Goal: Contribute content: Add original content to the website for others to see

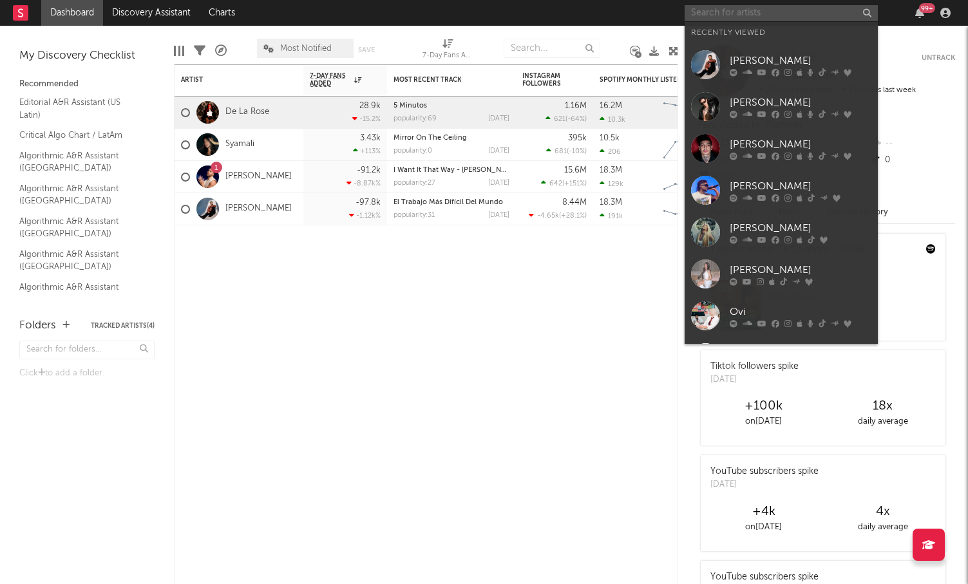
click at [732, 13] on input "text" at bounding box center [781, 13] width 193 height 16
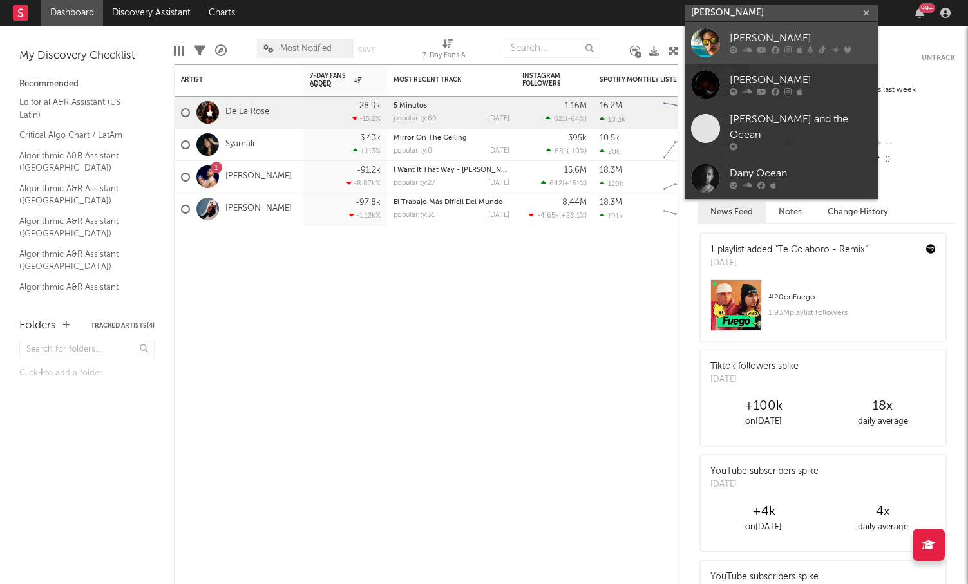
type input "danny ocean"
click at [732, 43] on div "[PERSON_NAME]" at bounding box center [801, 38] width 142 height 15
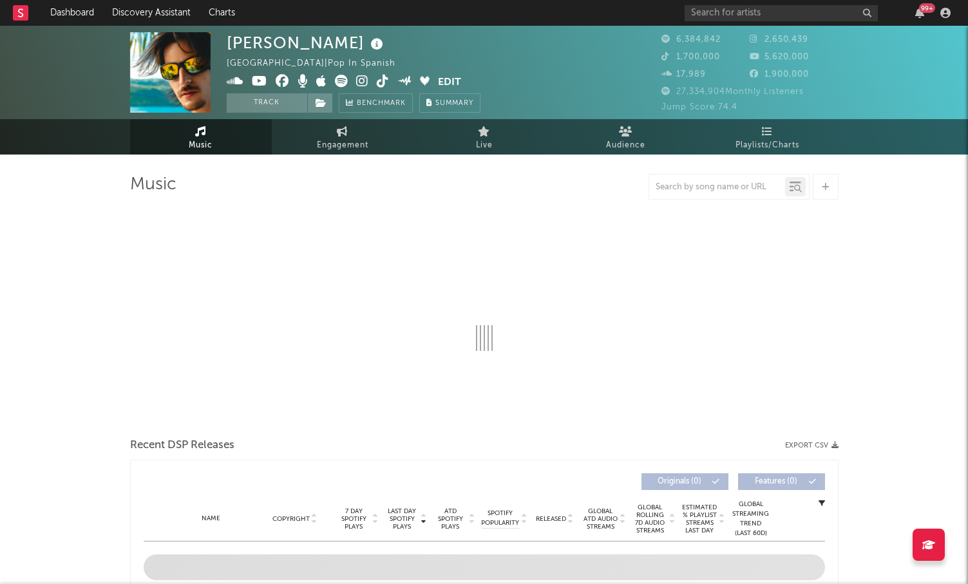
select select "6m"
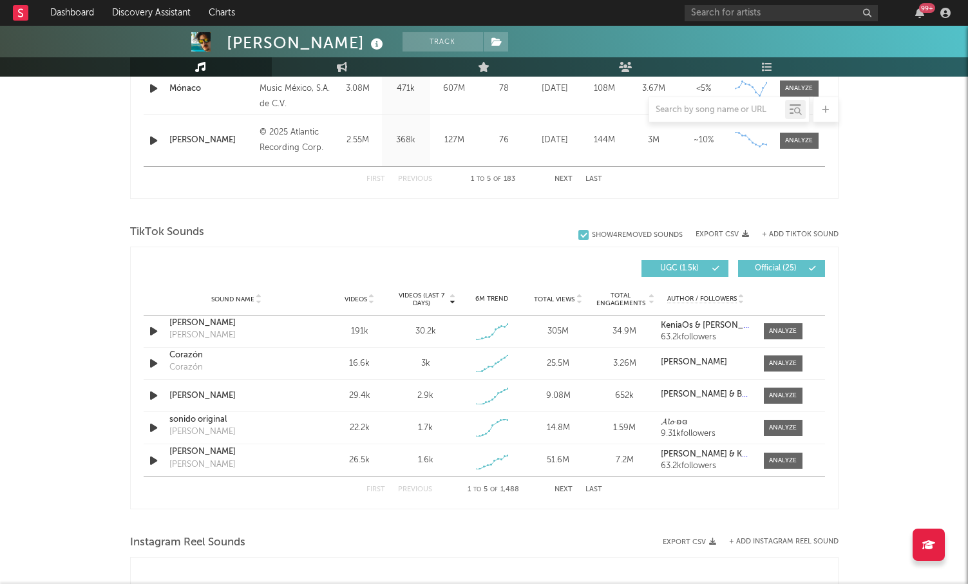
scroll to position [762, 0]
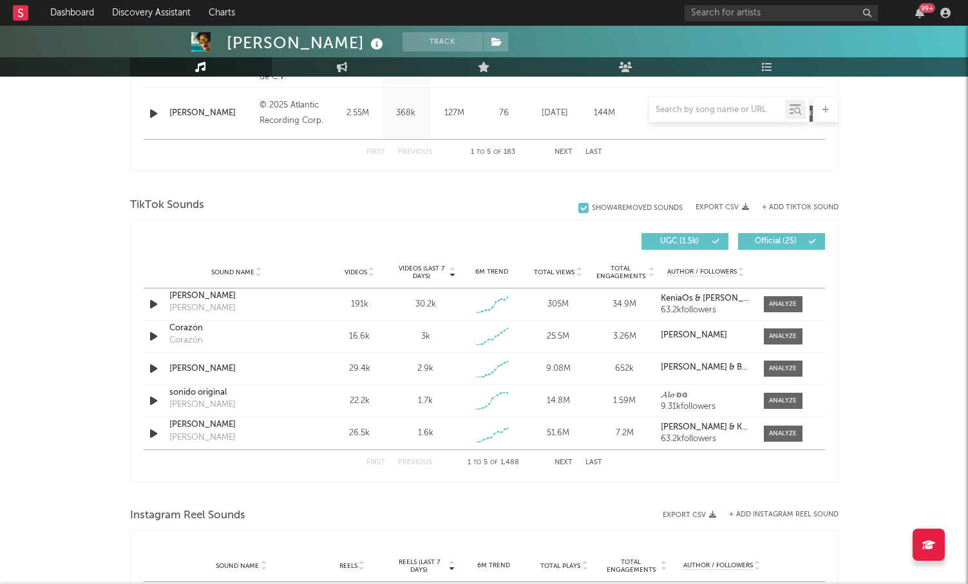
click at [732, 206] on button "+ Add TikTok Sound" at bounding box center [800, 207] width 77 height 7
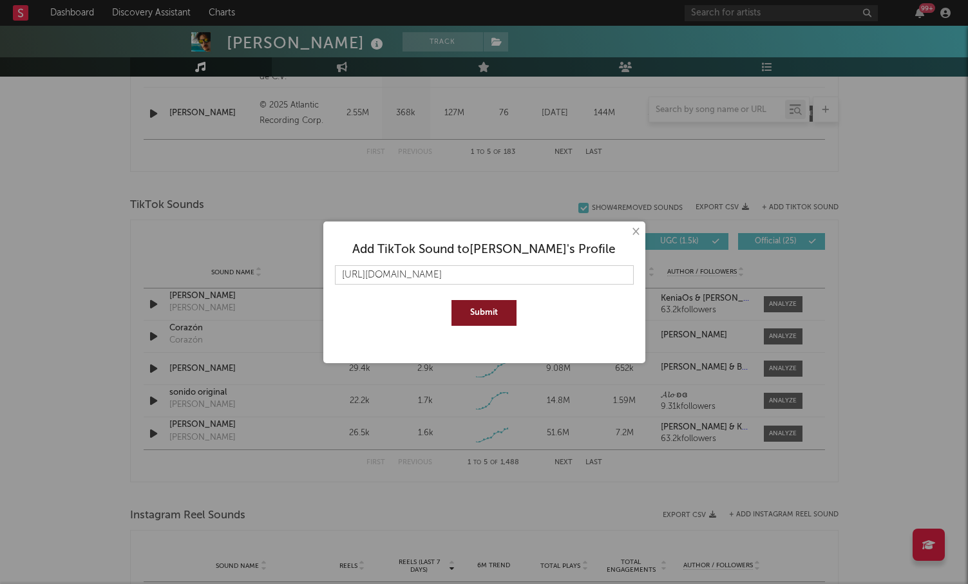
type input "https://vt.tiktok.com/ZSHn6S5PDAueY-yqJiA/"
click at [491, 317] on button "Submit" at bounding box center [483, 313] width 65 height 26
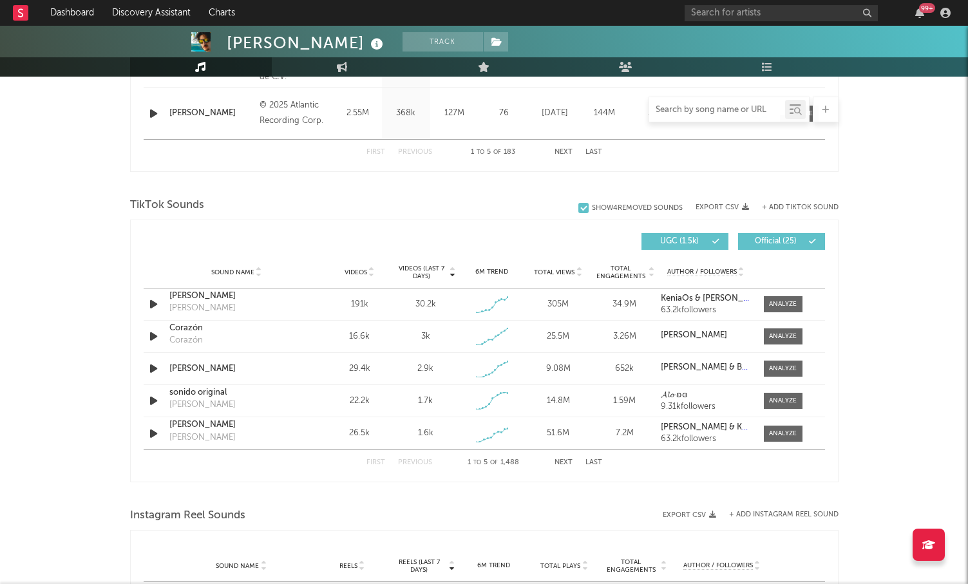
click at [726, 109] on input "text" at bounding box center [717, 110] width 136 height 10
paste input "https://vt.tiktok.com/ZSHn6S5PDAueY-yqJiA/"
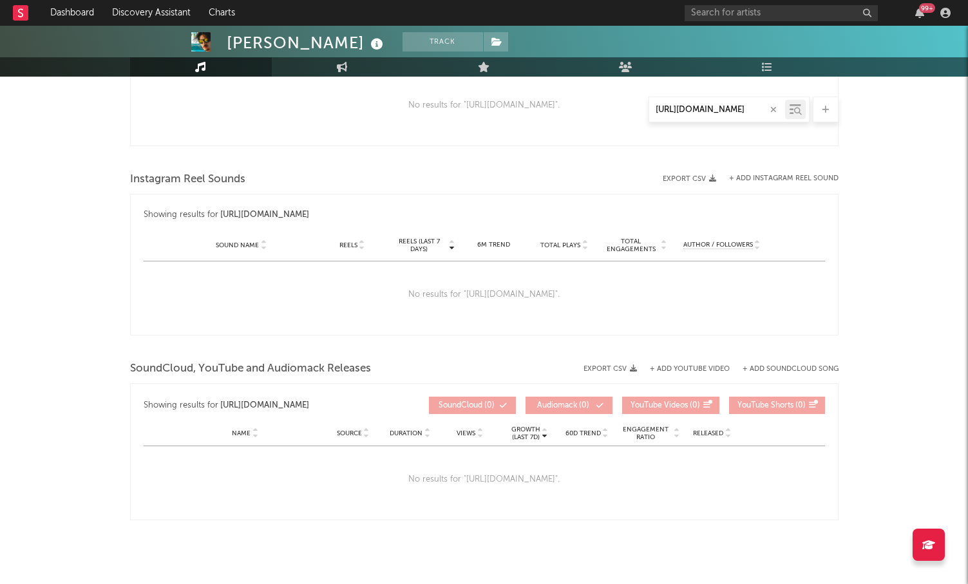
scroll to position [0, 0]
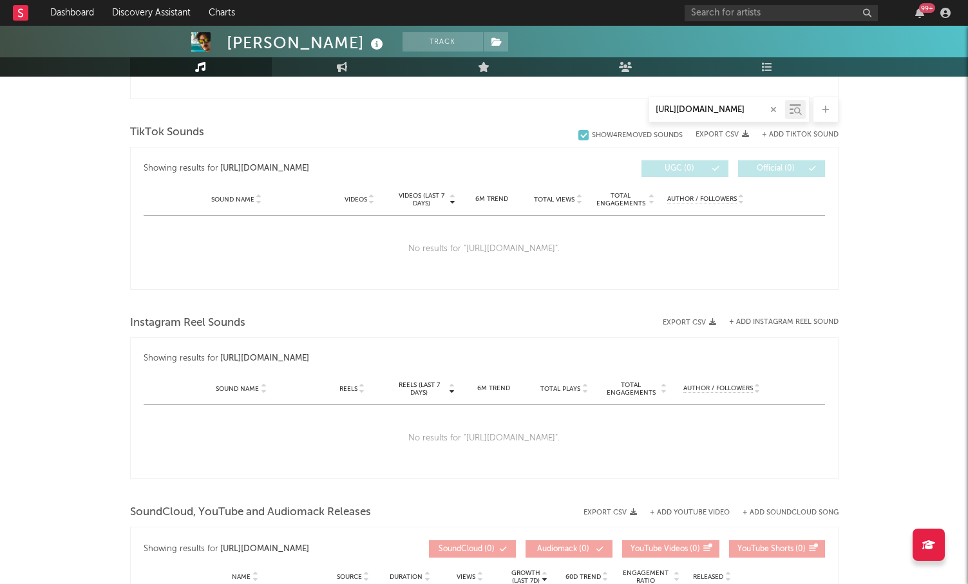
scroll to position [605, 0]
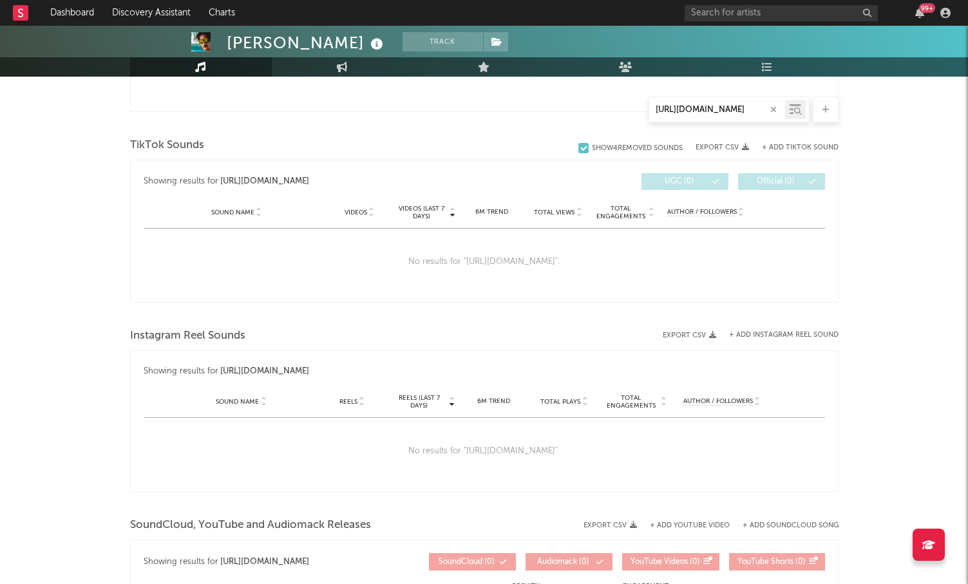
click at [97, 295] on div "Danny Ocean Track Venezuela | Pop in Spanish Edit Track Benchmark Summary 6,384…" at bounding box center [484, 96] width 968 height 1353
click at [715, 108] on input "https://vt.tiktok.com/ZSHn6S5PDAueY-yqJiA/" at bounding box center [717, 110] width 136 height 10
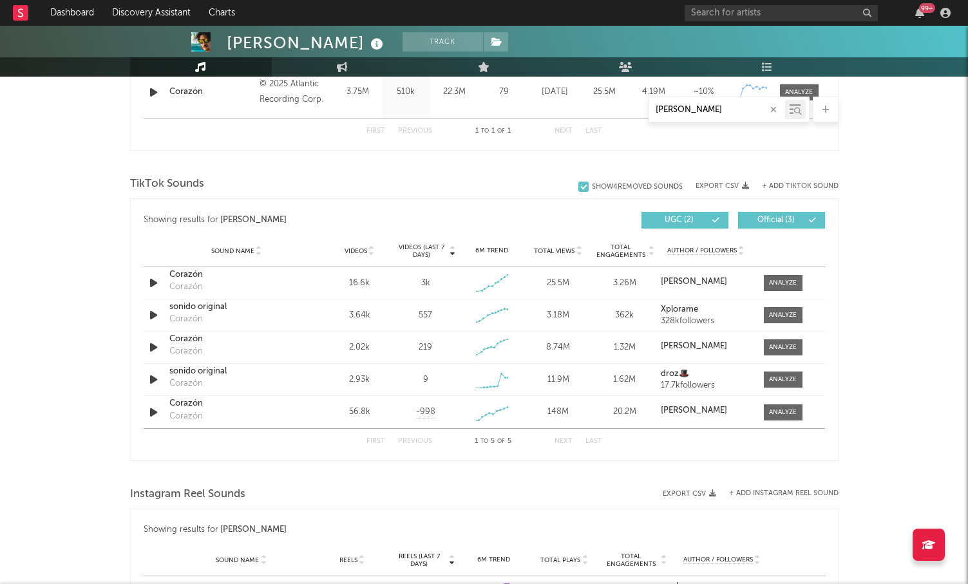
scroll to position [565, 0]
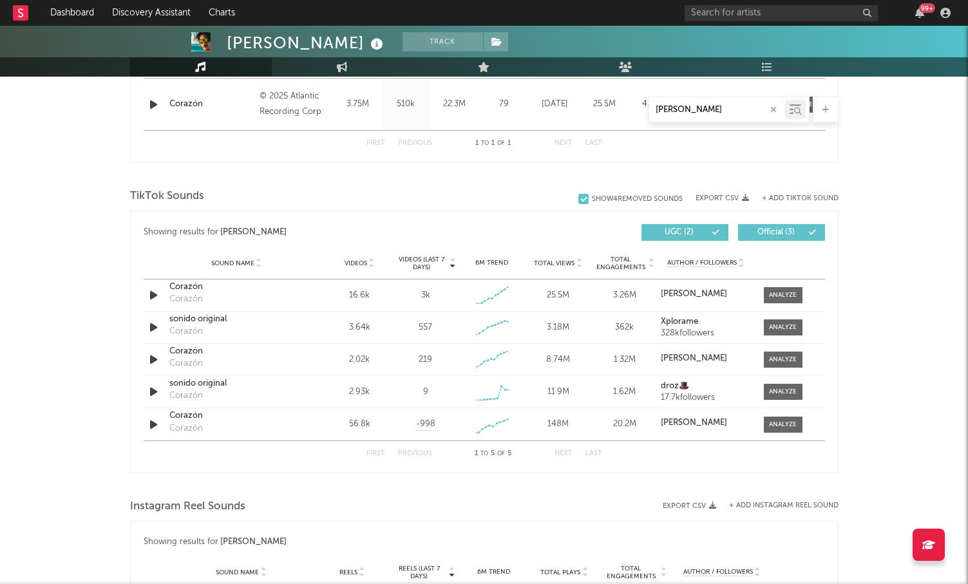
click at [354, 260] on span "Videos" at bounding box center [356, 264] width 23 height 8
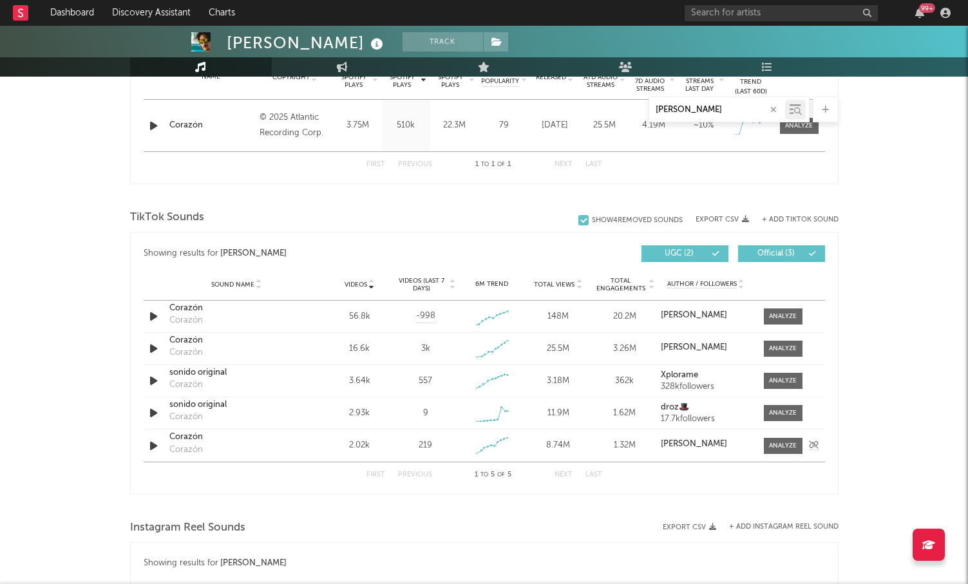
scroll to position [543, 0]
click at [578, 219] on div at bounding box center [583, 221] width 10 height 10
click at [578, 219] on input "Show 4 Removed Sounds" at bounding box center [578, 220] width 0 height 13
click at [732, 254] on span "Official ( 3 )" at bounding box center [775, 255] width 59 height 8
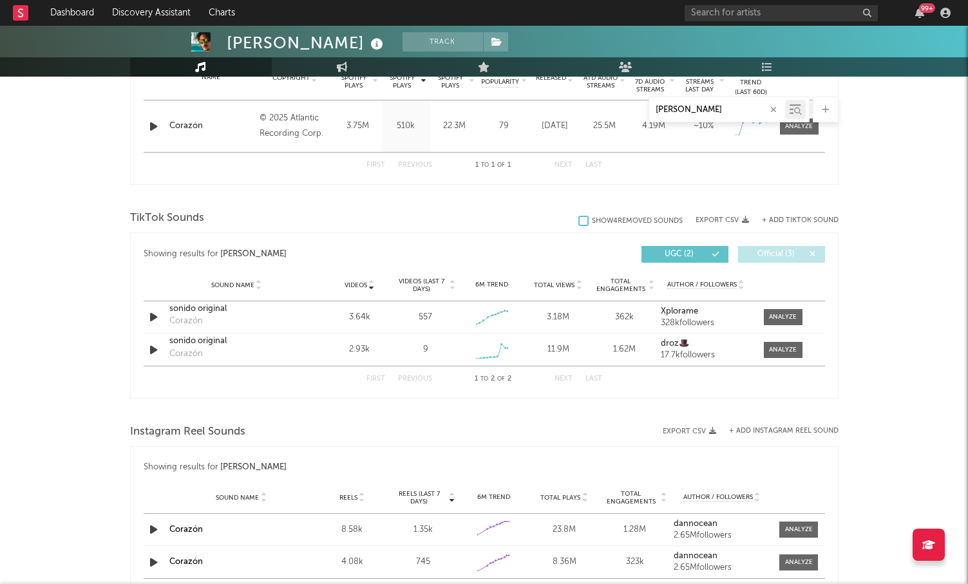
click at [698, 249] on button "UGC ( 2 )" at bounding box center [684, 254] width 87 height 17
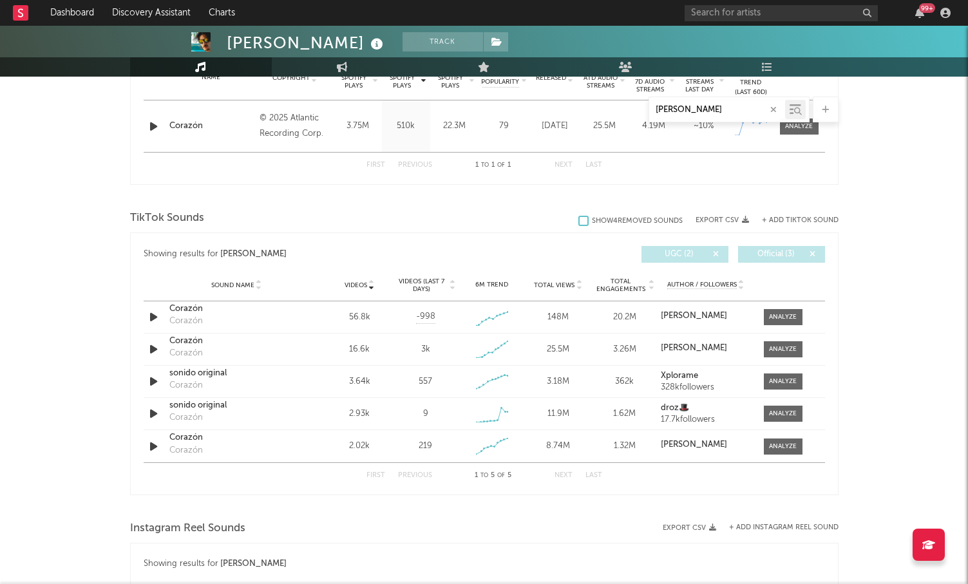
click at [732, 252] on span "Official ( 3 )" at bounding box center [775, 255] width 59 height 8
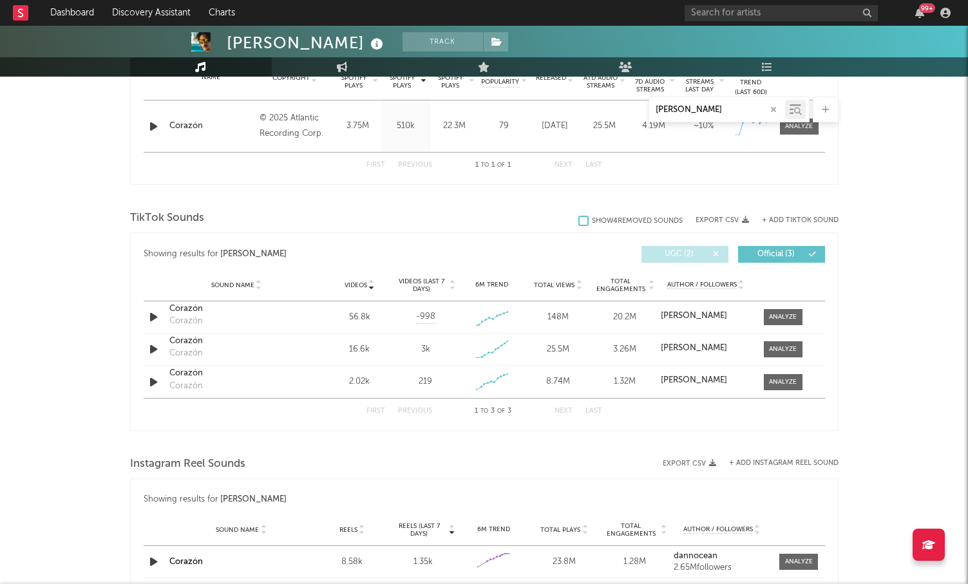
click at [697, 107] on input "[PERSON_NAME]" at bounding box center [717, 110] width 136 height 10
paste input "https://vt.tiktok.com/ZSHn6S5PDAueY-yqJiA/"
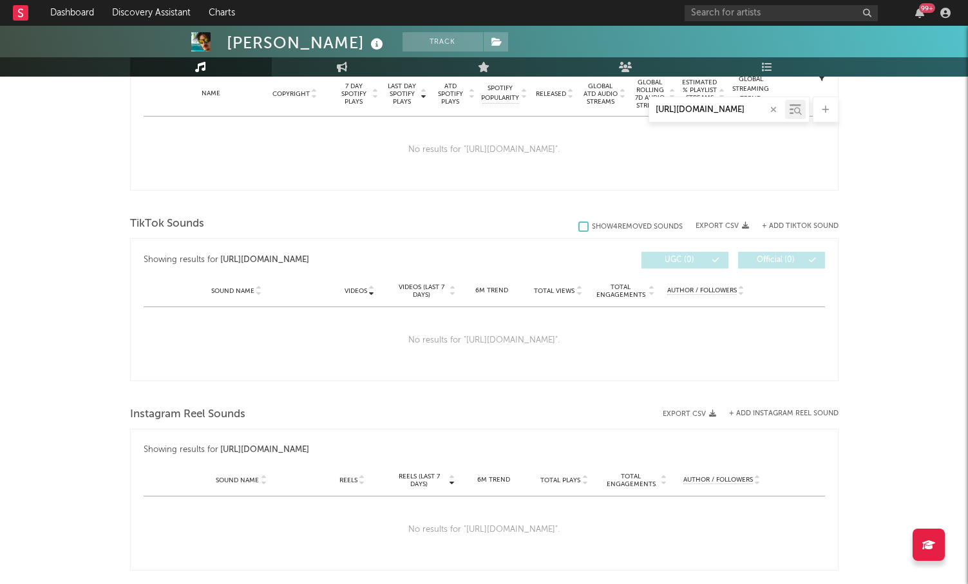
scroll to position [525, 0]
type input "https://vt.tiktok.com/ZSHn6S5PDAueY-yqJiA/"
click at [525, 225] on div "TikTok Sounds" at bounding box center [484, 225] width 708 height 22
click at [732, 228] on button "+ Add TikTok Sound" at bounding box center [800, 227] width 77 height 7
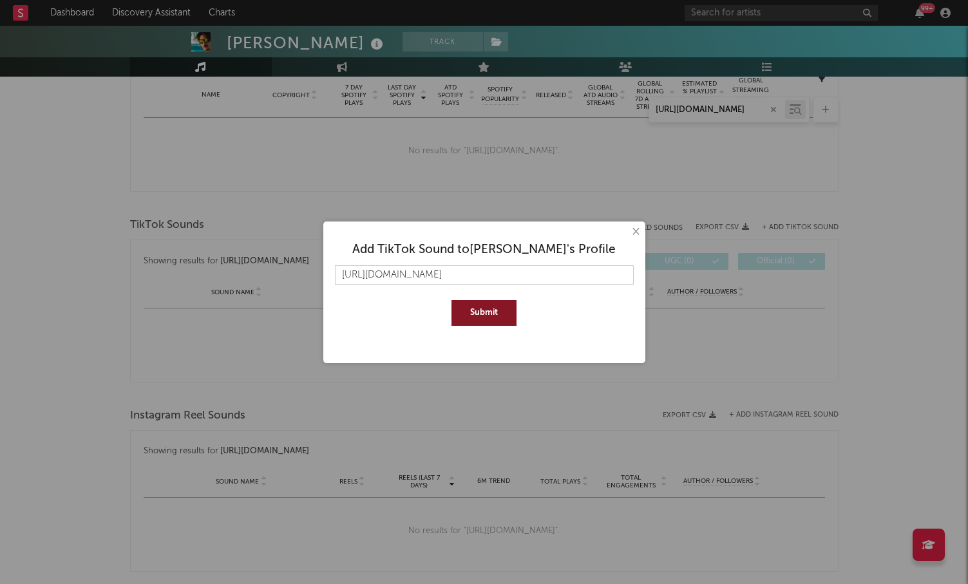
type input "https://vt.tiktok.com/ZSHn6S5PDAueY-yqJiA/"
click at [491, 314] on button "Submit" at bounding box center [483, 313] width 65 height 26
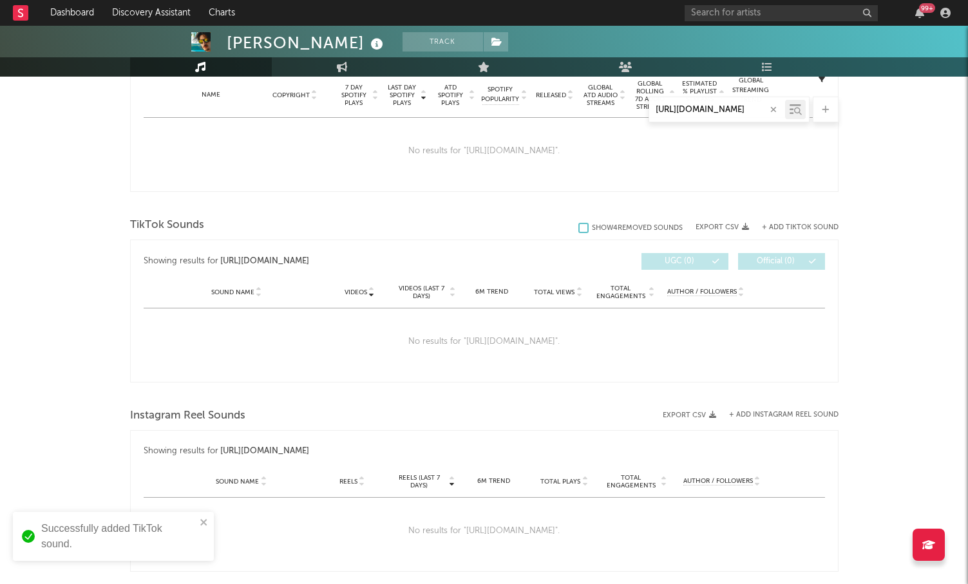
click at [147, 193] on div "Music https://vt.tiktok.com/ZSHn6S5PDAueY-yqJiA/ Total Artist Consumption Lumin…" at bounding box center [484, 202] width 708 height 1108
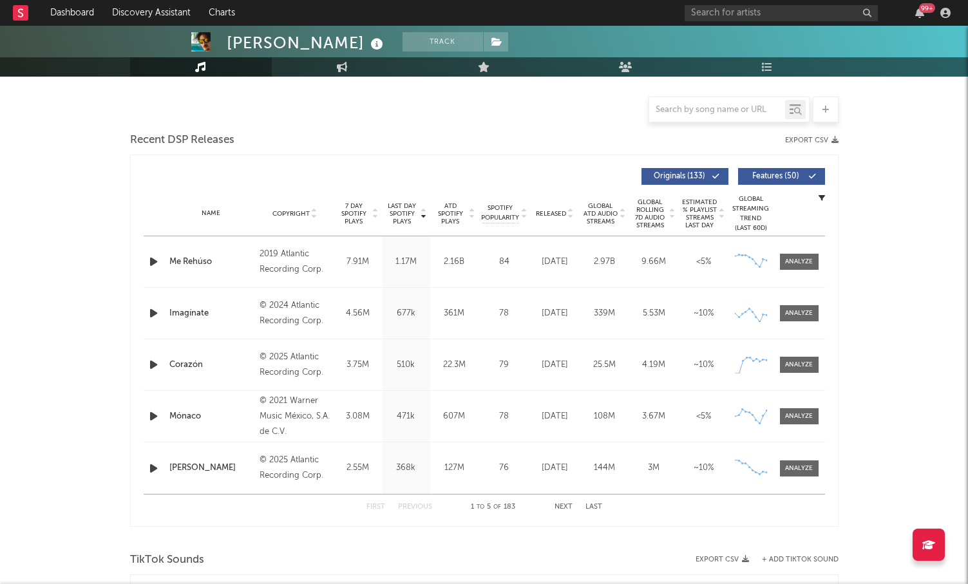
select select "6m"
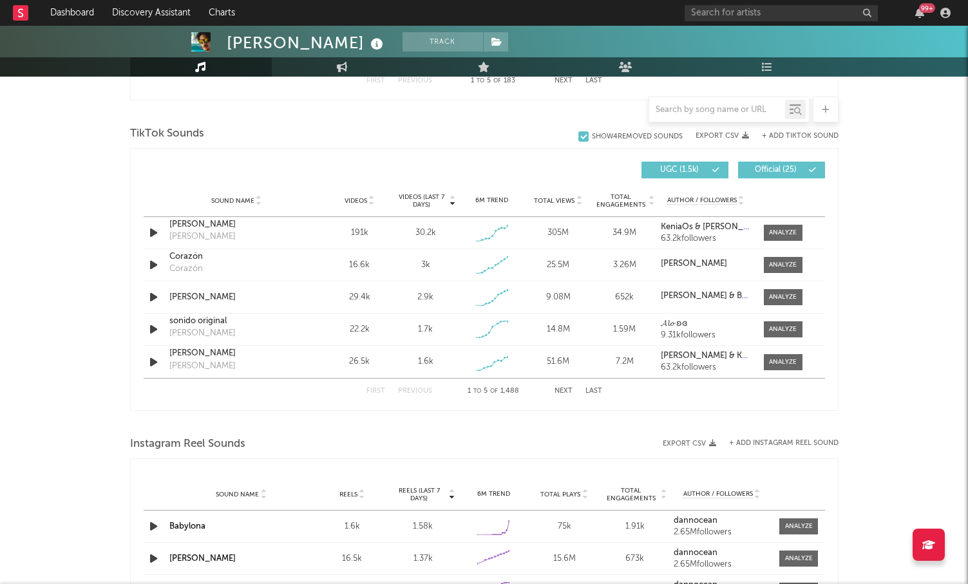
scroll to position [828, 0]
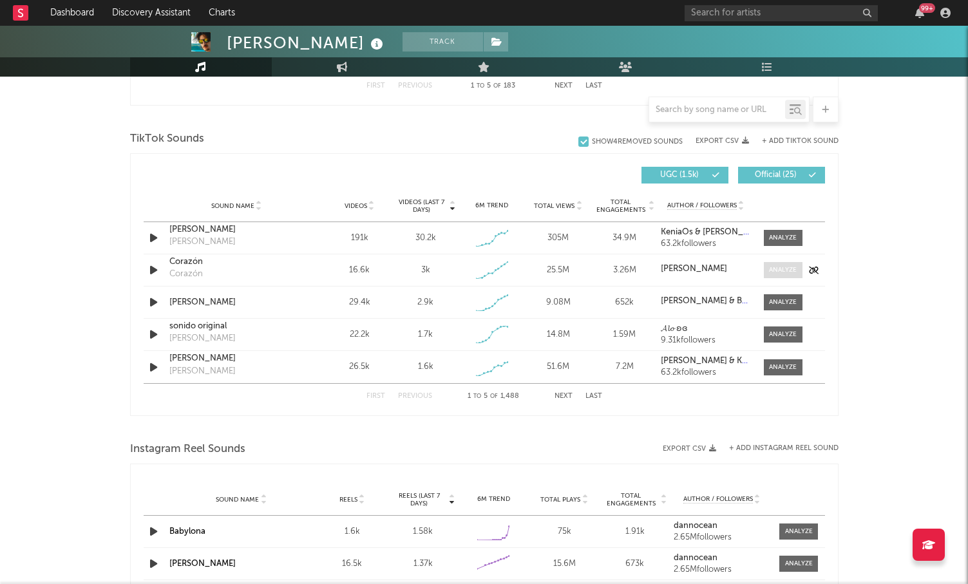
click at [786, 274] on div at bounding box center [783, 270] width 28 height 10
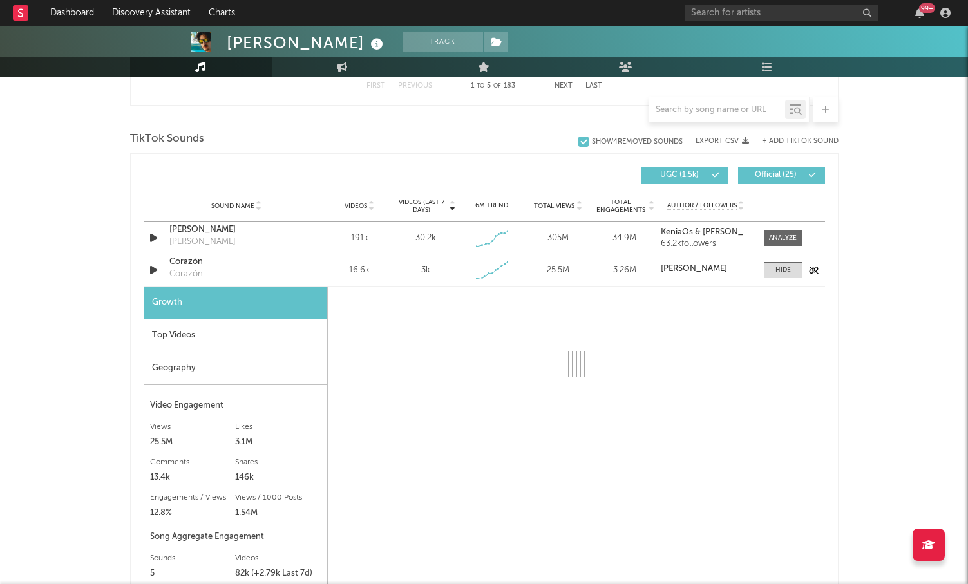
select select "1w"
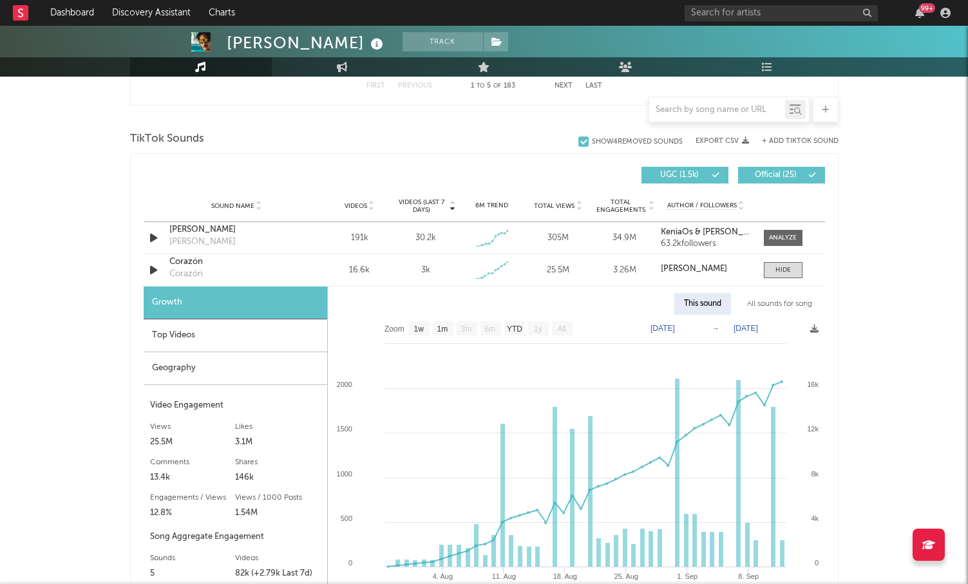
click at [360, 205] on span "Videos" at bounding box center [356, 206] width 23 height 8
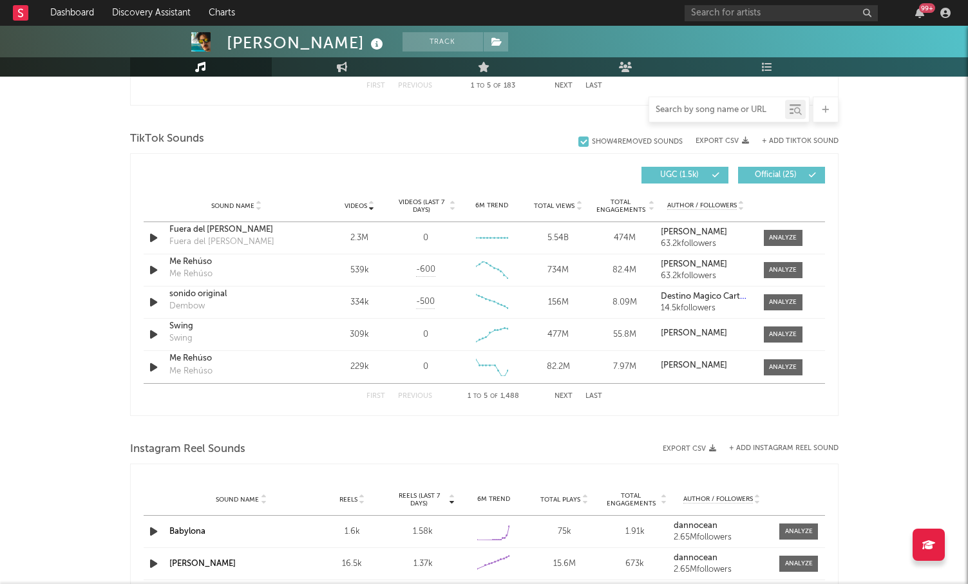
click at [755, 109] on input "text" at bounding box center [717, 110] width 136 height 10
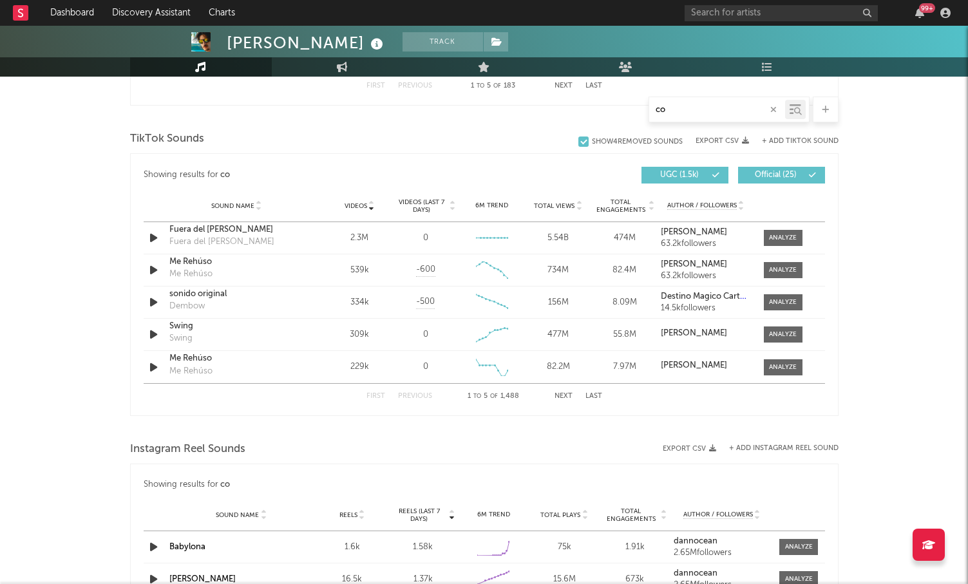
type input "cor"
select select "1w"
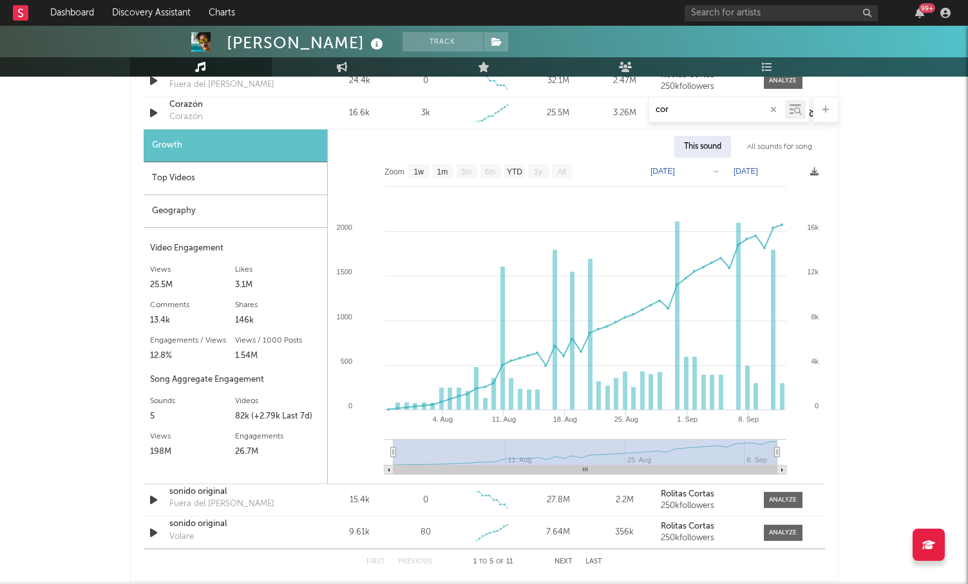
scroll to position [1013, 0]
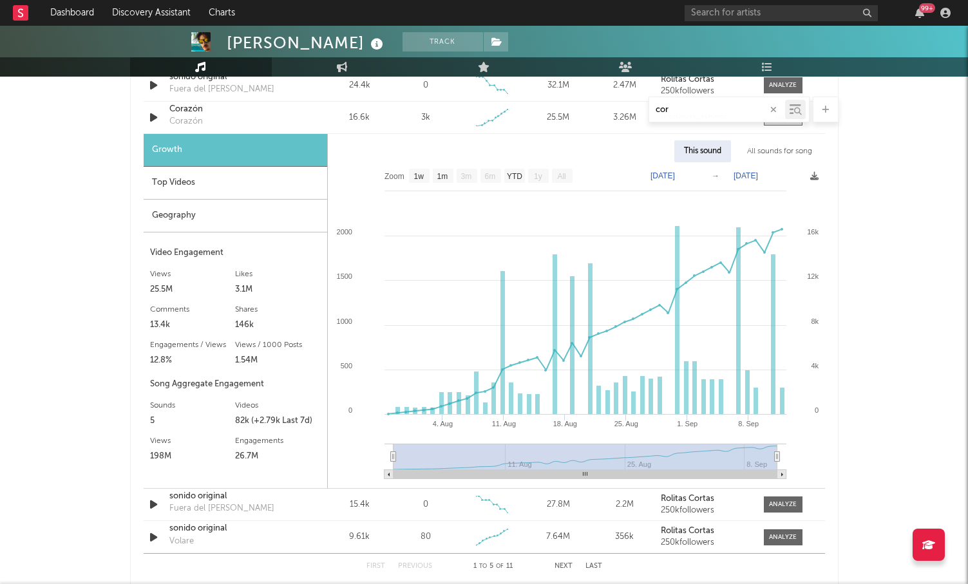
type input "cor"
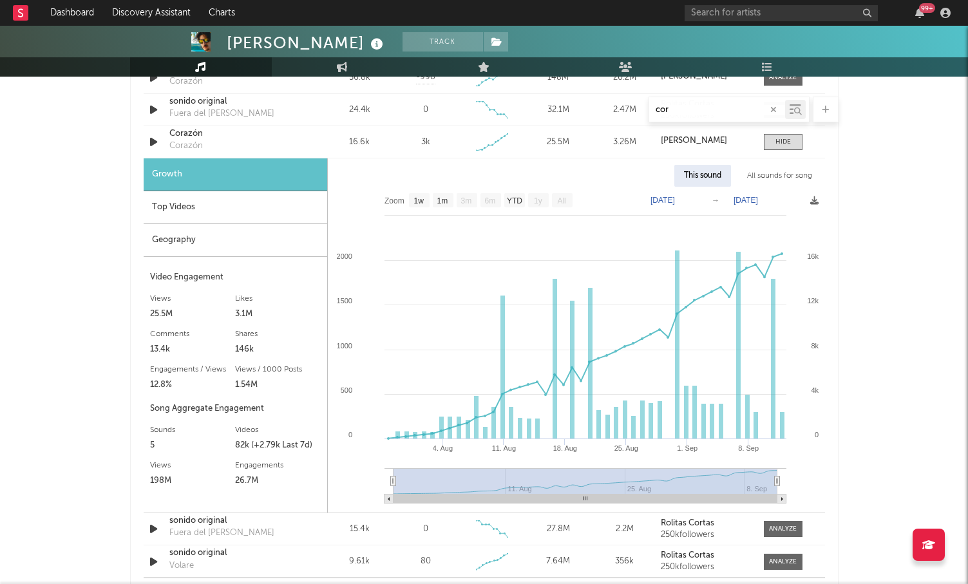
scroll to position [961, 0]
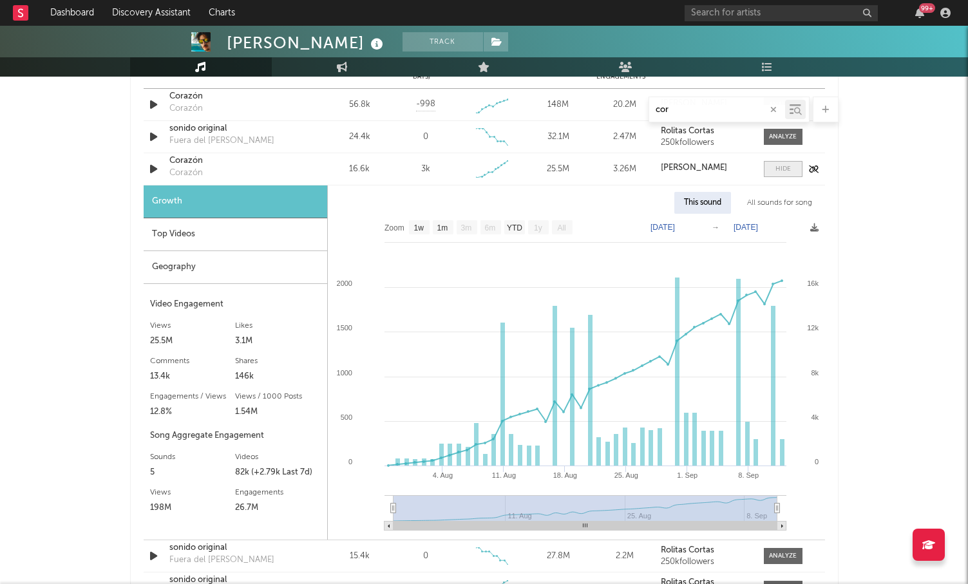
click at [787, 175] on span at bounding box center [783, 169] width 39 height 16
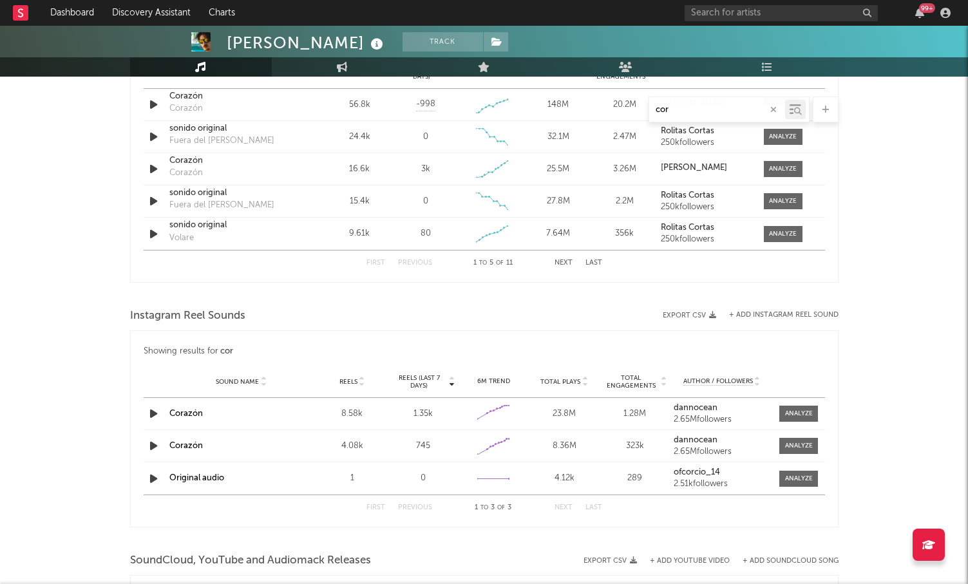
click at [717, 109] on input "cor" at bounding box center [717, 110] width 136 height 10
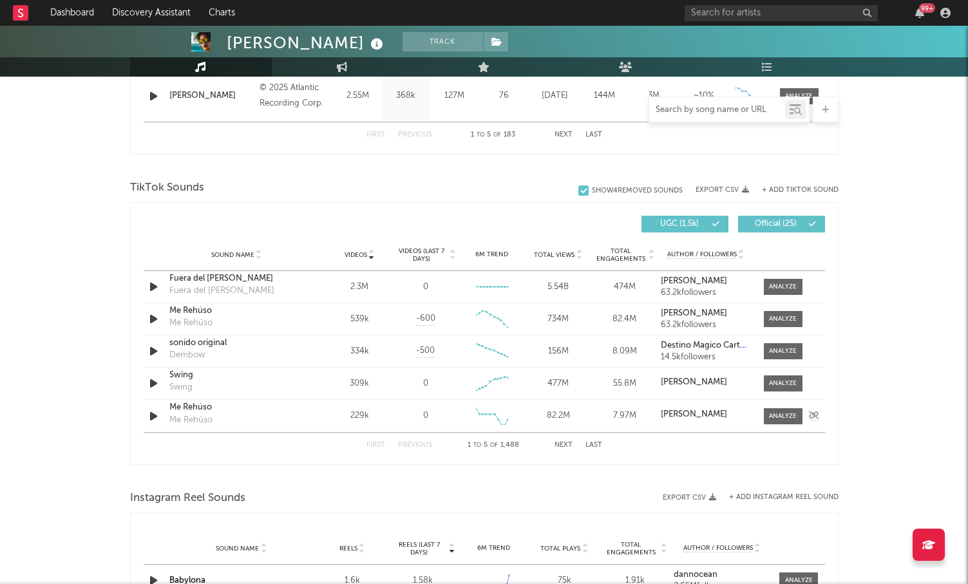
scroll to position [778, 0]
click at [808, 193] on button "+ Add TikTok Sound" at bounding box center [800, 191] width 77 height 7
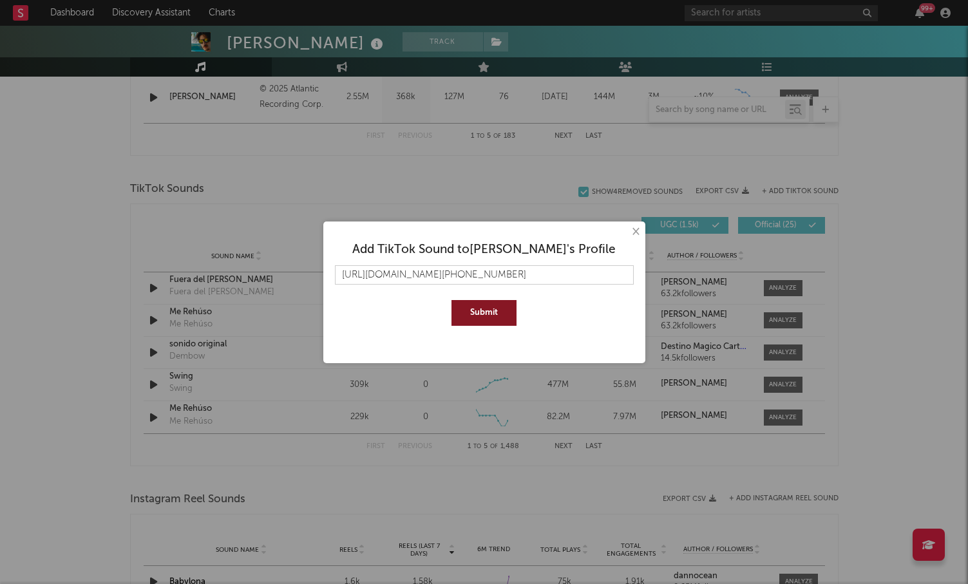
scroll to position [0, 3048]
type input "[URL][DOMAIN_NAME][PHONE_NUMBER]"
click at [501, 316] on button "Submit" at bounding box center [483, 313] width 65 height 26
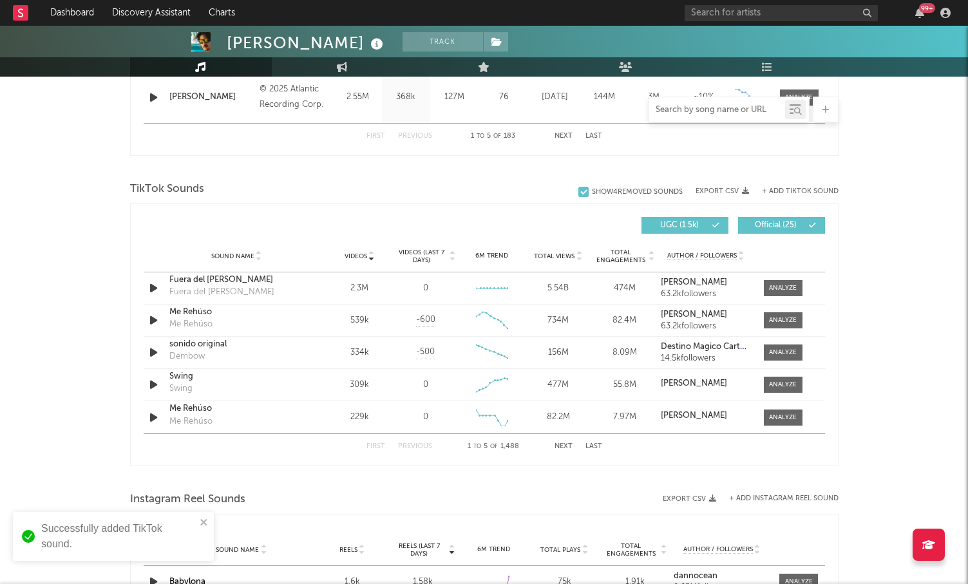
click at [714, 110] on input "text" at bounding box center [717, 110] width 136 height 10
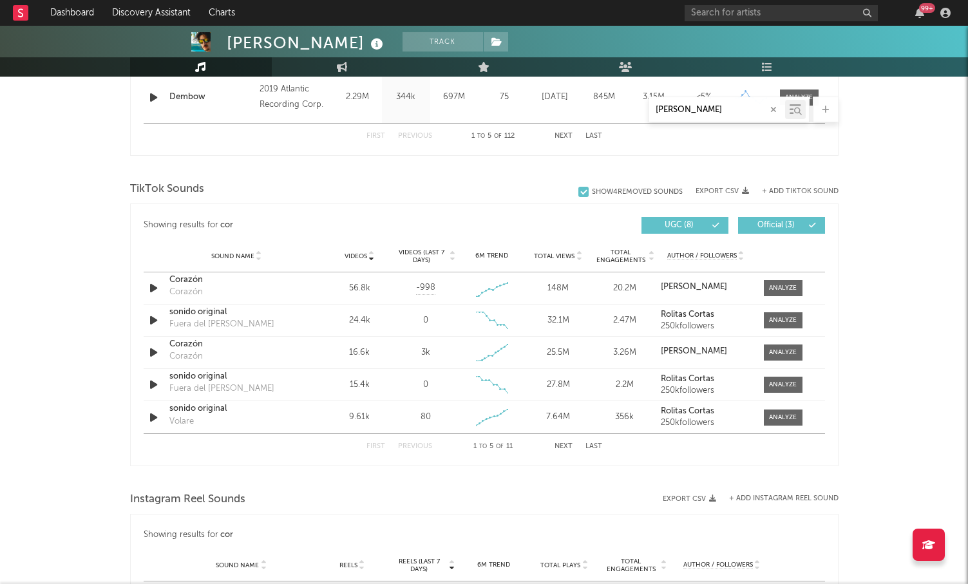
scroll to position [675, 0]
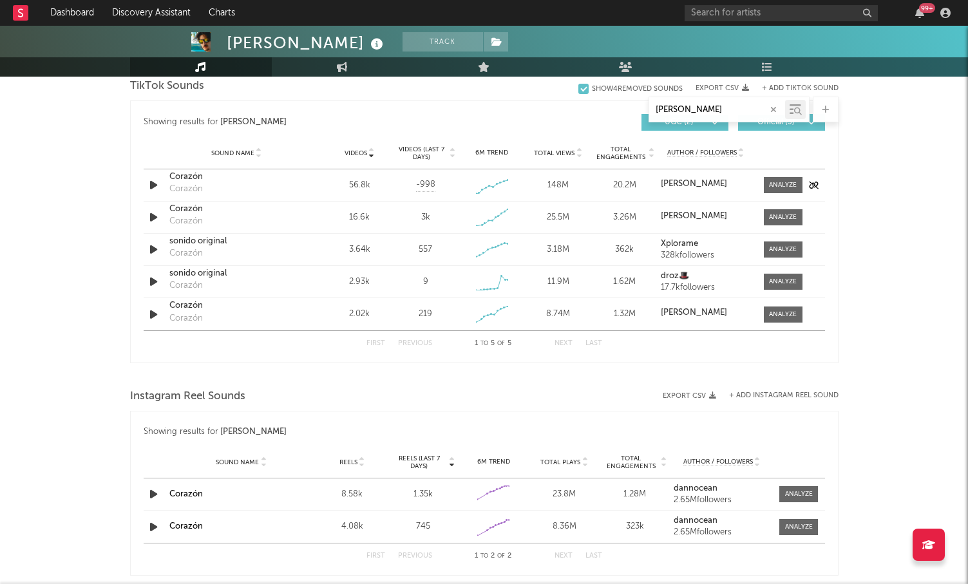
type input "[PERSON_NAME]"
click at [180, 177] on div "Corazón" at bounding box center [236, 177] width 135 height 13
click at [223, 187] on div "Corazón Corazón" at bounding box center [236, 186] width 135 height 30
click at [190, 183] on div "Corazón" at bounding box center [185, 189] width 33 height 13
click at [128, 211] on div "[PERSON_NAME] Track [GEOGRAPHIC_DATA] | Pop in Spanish Edit Track Benchmark Sum…" at bounding box center [484, 161] width 968 height 1620
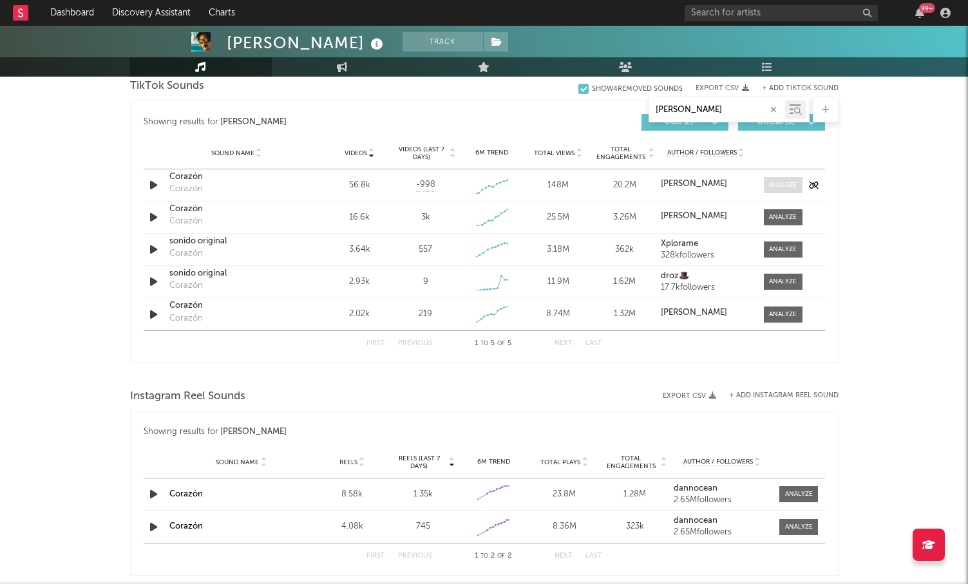
click at [776, 182] on div at bounding box center [783, 185] width 28 height 10
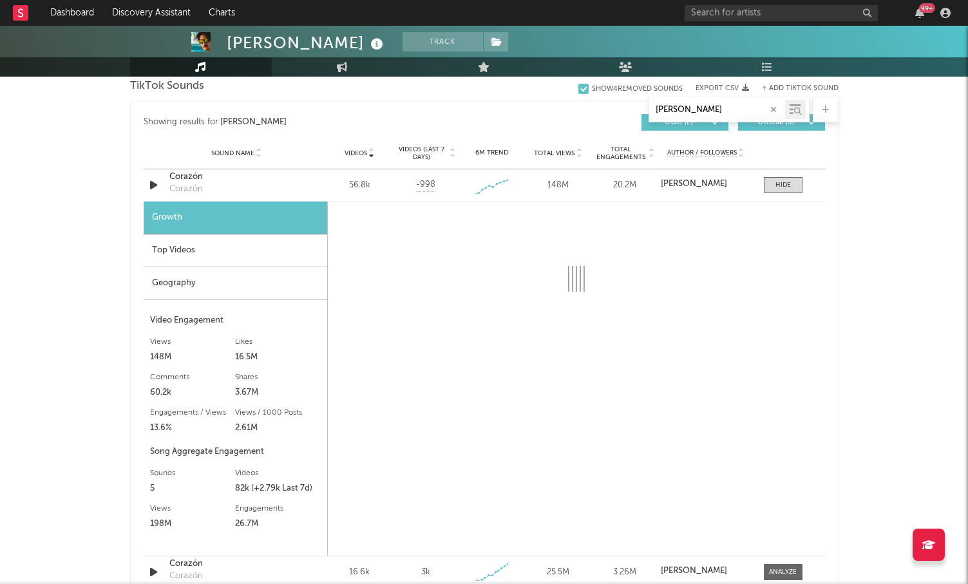
select select "1w"
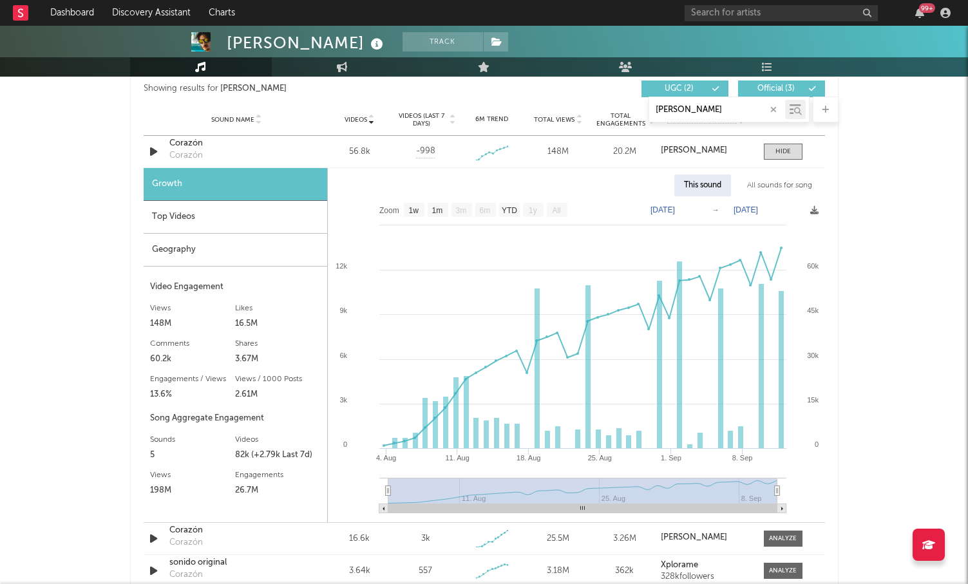
scroll to position [710, 0]
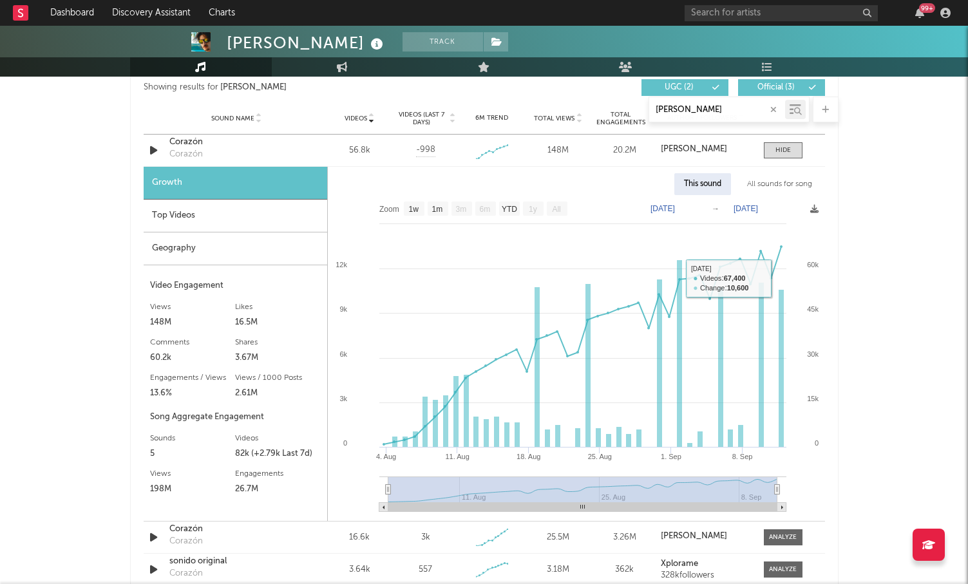
click at [777, 186] on div "All sounds for song" at bounding box center [779, 184] width 84 height 22
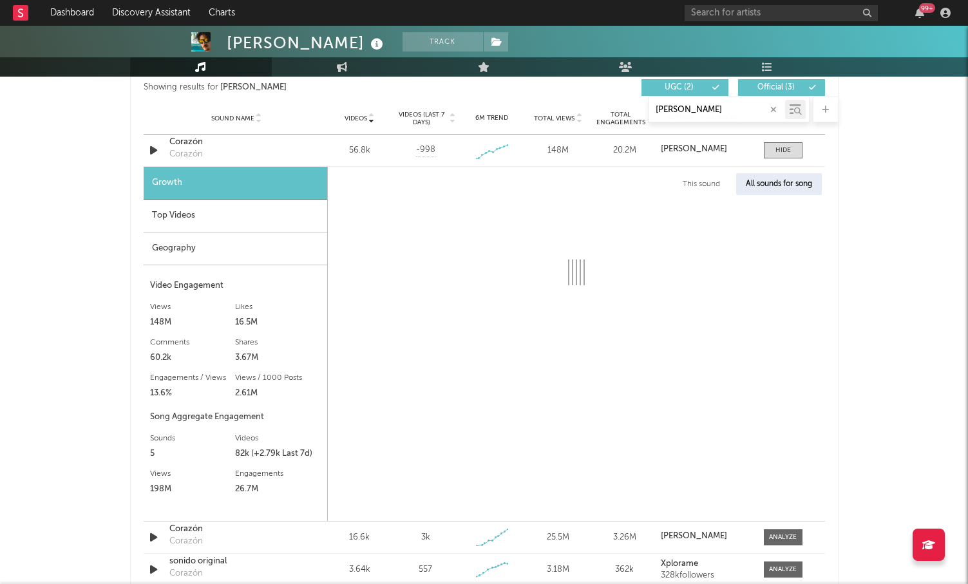
select select "1w"
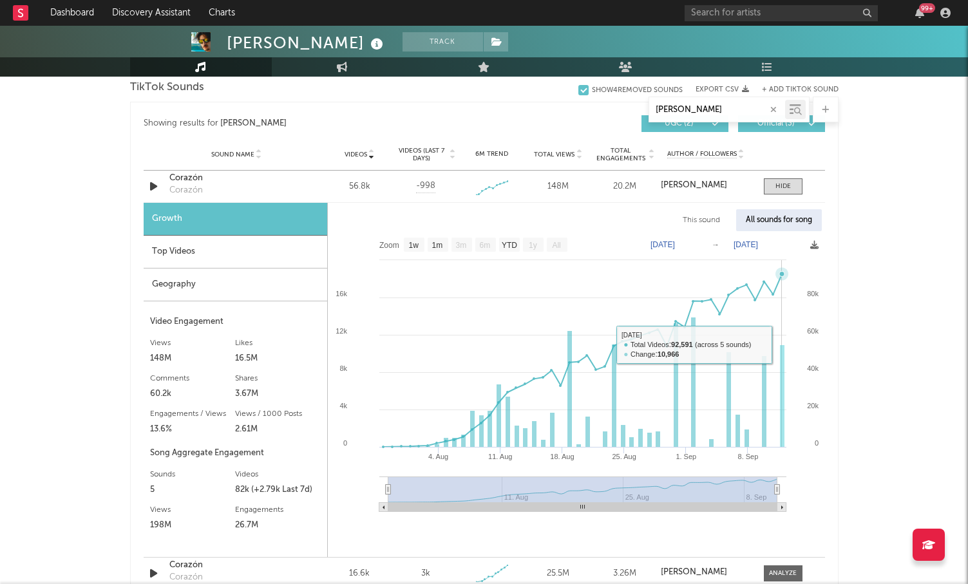
scroll to position [662, 0]
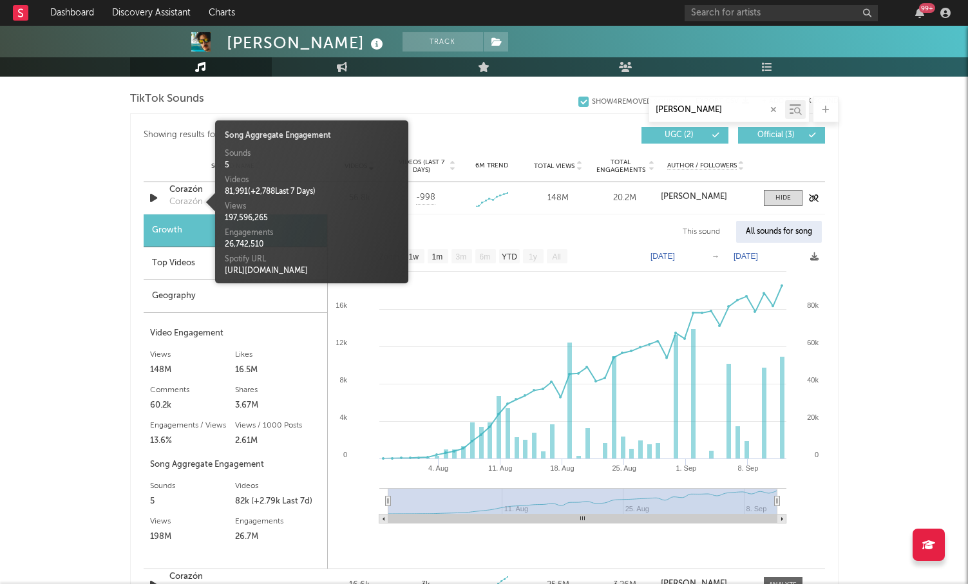
click at [200, 204] on div "Corazón" at bounding box center [185, 202] width 33 height 13
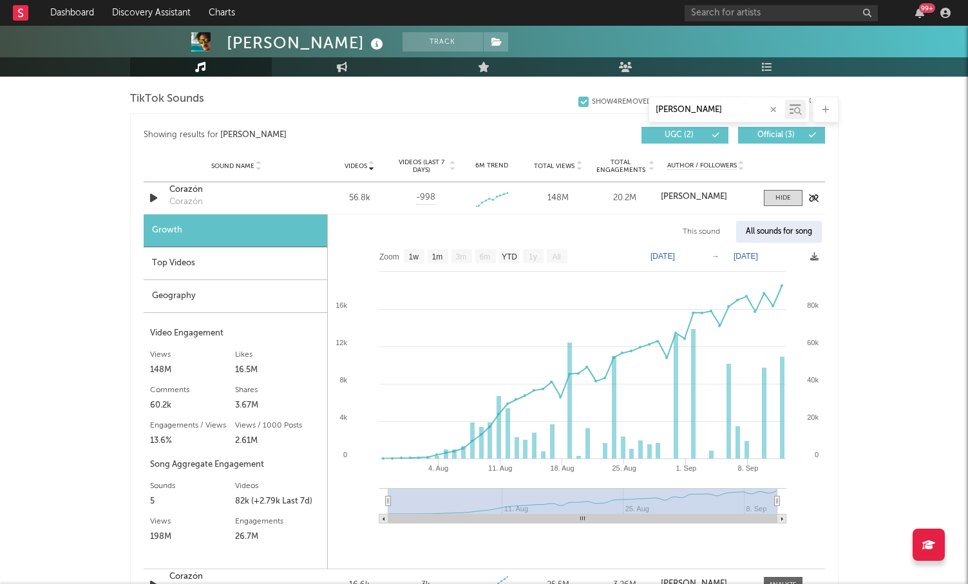
click at [179, 193] on div "Corazón" at bounding box center [236, 190] width 135 height 13
